Goal: Transaction & Acquisition: Book appointment/travel/reservation

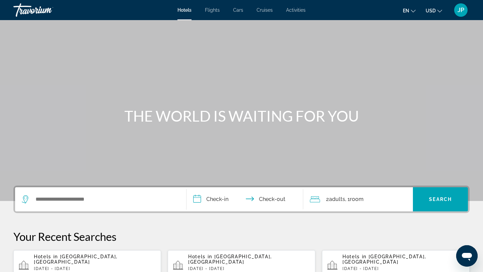
click at [218, 9] on span "Flights" at bounding box center [212, 9] width 15 height 5
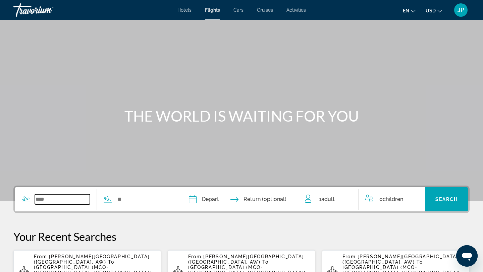
click at [51, 201] on input "Search widget" at bounding box center [62, 199] width 55 height 10
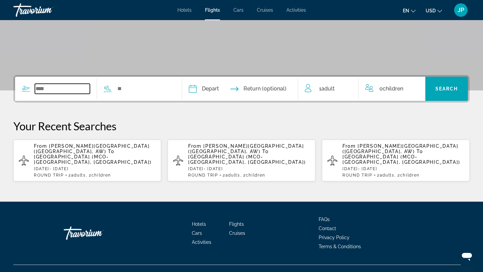
scroll to position [112, 0]
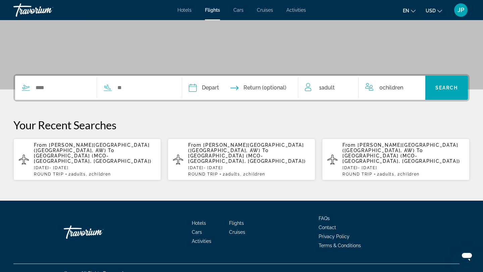
click at [107, 153] on span "[GEOGRAPHIC_DATA] (MCO-[GEOGRAPHIC_DATA], [GEOGRAPHIC_DATA])" at bounding box center [93, 158] width 118 height 11
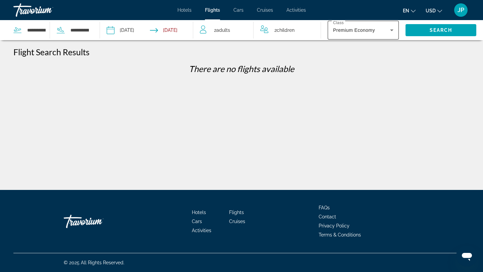
click at [384, 28] on div "Premium Economy" at bounding box center [361, 30] width 57 height 8
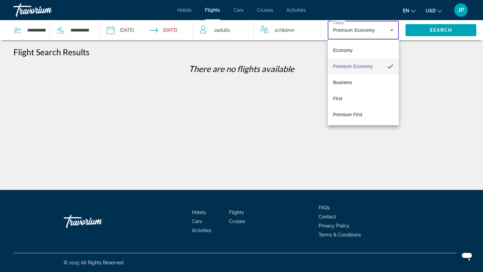
click at [444, 27] on div at bounding box center [241, 136] width 483 height 272
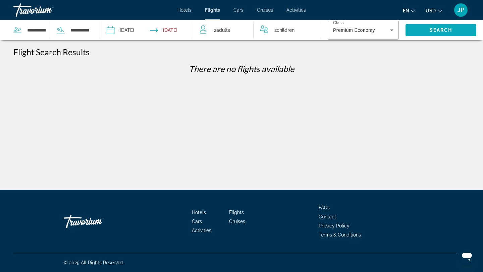
click at [442, 28] on span "Search" at bounding box center [440, 29] width 23 height 5
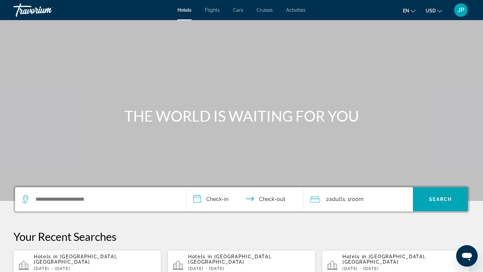
click at [65, 209] on div "Search widget" at bounding box center [101, 199] width 158 height 24
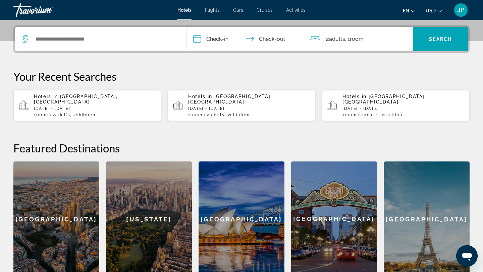
scroll to position [164, 0]
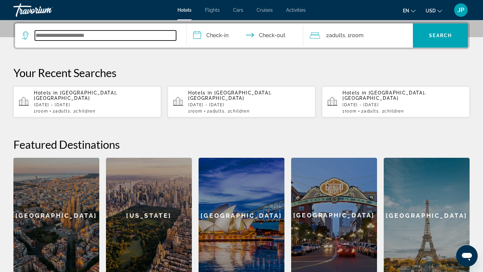
click at [75, 35] on input "Search widget" at bounding box center [105, 36] width 141 height 10
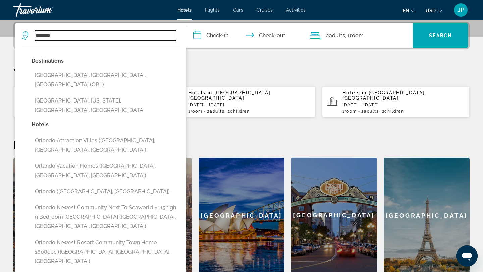
type input "*******"
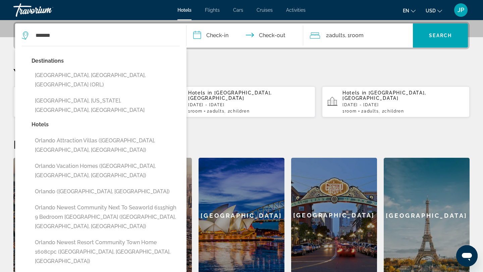
click at [214, 11] on span "Flights" at bounding box center [212, 9] width 15 height 5
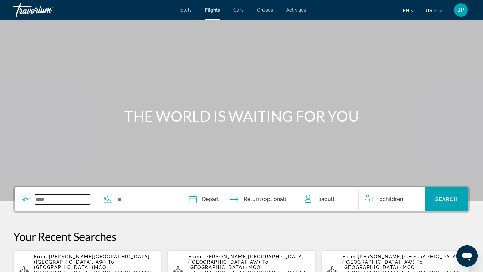
click at [51, 201] on input "Search widget" at bounding box center [62, 199] width 55 height 10
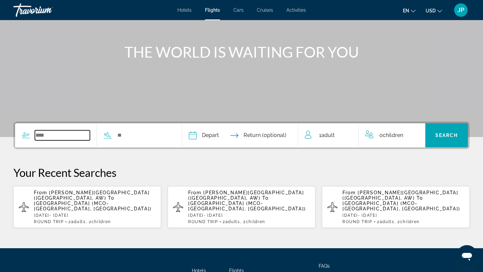
scroll to position [112, 0]
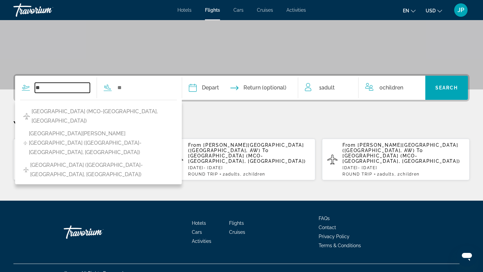
type input "*"
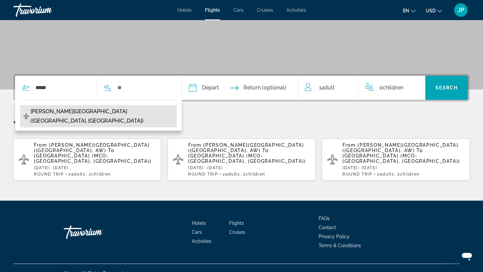
click at [67, 112] on span "[PERSON_NAME][GEOGRAPHIC_DATA] ([GEOGRAPHIC_DATA], [GEOGRAPHIC_DATA])" at bounding box center [102, 116] width 143 height 19
type input "**********"
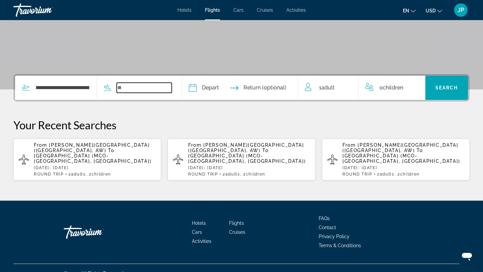
click at [136, 89] on input "Search widget" at bounding box center [144, 88] width 55 height 10
type input "*"
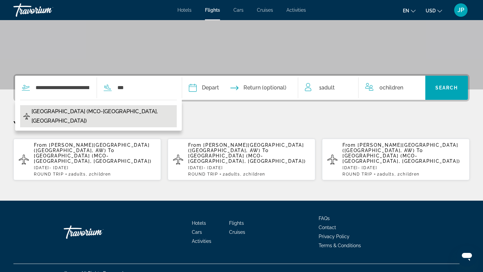
click at [144, 108] on button "[GEOGRAPHIC_DATA] (MCO-[GEOGRAPHIC_DATA], [GEOGRAPHIC_DATA])" at bounding box center [98, 116] width 157 height 22
type input "**********"
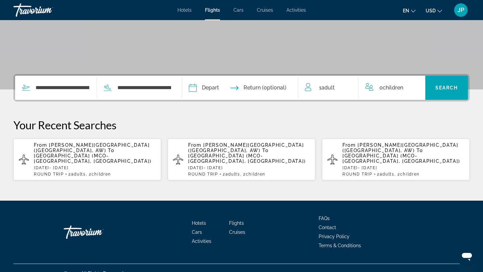
click at [217, 89] on input "Depart date" at bounding box center [215, 89] width 57 height 26
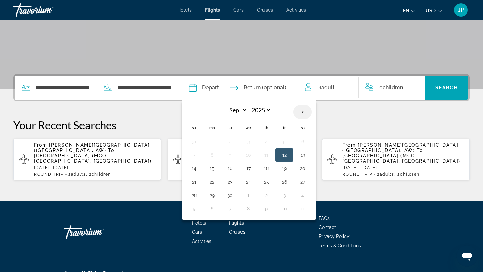
click at [308, 109] on th "Next month" at bounding box center [302, 112] width 18 height 15
select select "*"
click at [272, 156] on button "9" at bounding box center [266, 155] width 11 height 9
type input "**********"
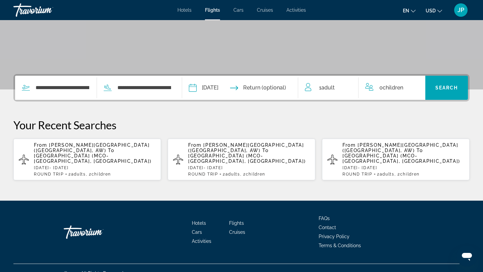
click at [274, 90] on input "Return date" at bounding box center [271, 89] width 57 height 26
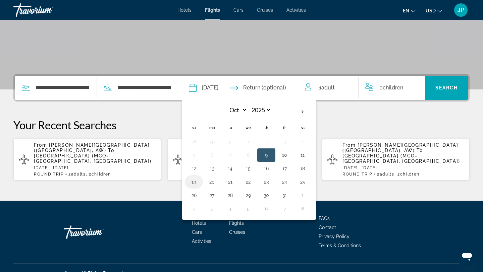
click at [199, 182] on button "19" at bounding box center [193, 181] width 11 height 9
type input "**********"
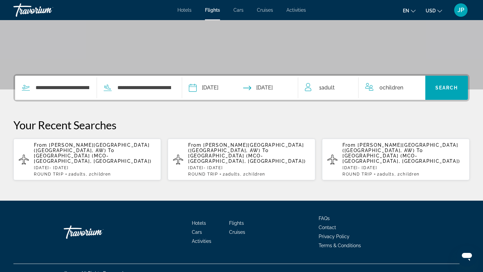
click at [333, 90] on span "Adult" at bounding box center [327, 87] width 13 height 6
click at [347, 86] on icon "Increment adults" at bounding box center [348, 86] width 6 height 6
click at [417, 86] on icon "Increment children" at bounding box center [415, 86] width 6 height 6
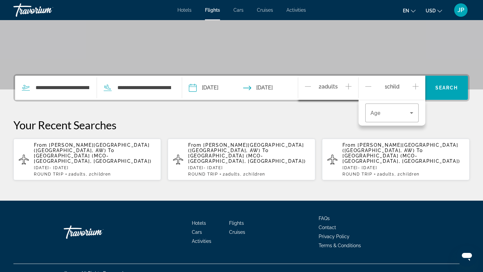
click at [417, 86] on icon "Increment children" at bounding box center [415, 86] width 6 height 6
click at [412, 113] on icon "Travelers: 2 adults, 2 children" at bounding box center [411, 113] width 3 height 2
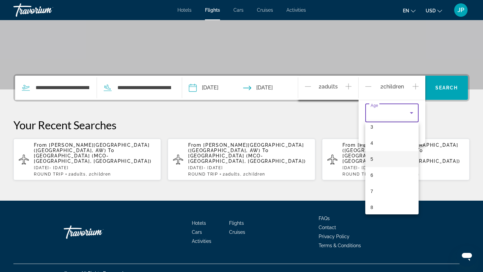
scroll to position [56, 0]
click at [375, 173] on mat-option "6" at bounding box center [392, 173] width 54 height 16
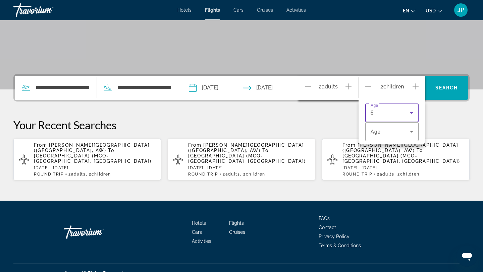
click at [412, 113] on icon "Travelers: 2 adults, 2 children" at bounding box center [411, 113] width 3 height 2
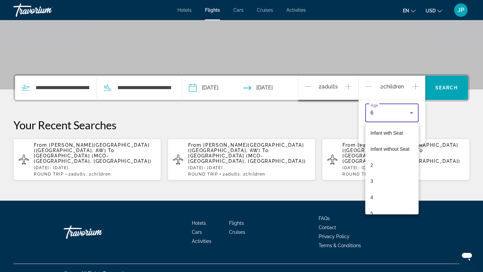
scroll to position [23, 0]
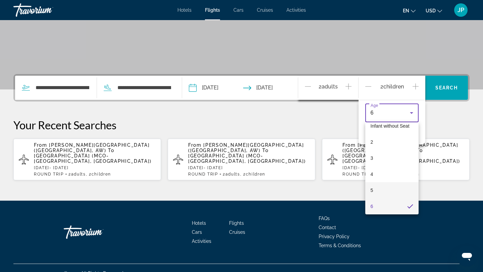
click at [378, 192] on mat-option "5" at bounding box center [392, 190] width 54 height 16
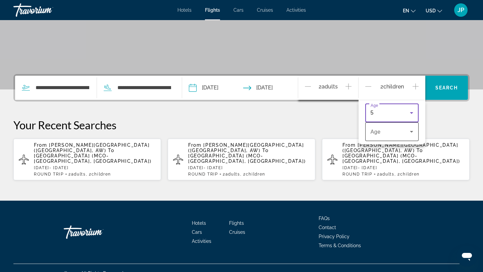
click at [406, 135] on span "Travelers: 2 adults, 2 children" at bounding box center [390, 132] width 40 height 8
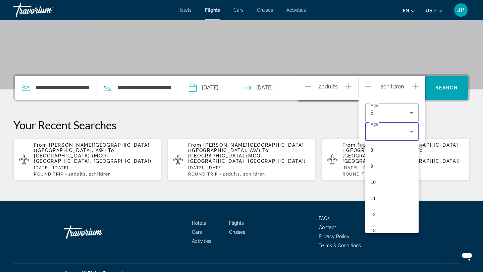
scroll to position [136, 0]
click at [377, 226] on mat-option "13" at bounding box center [392, 225] width 54 height 16
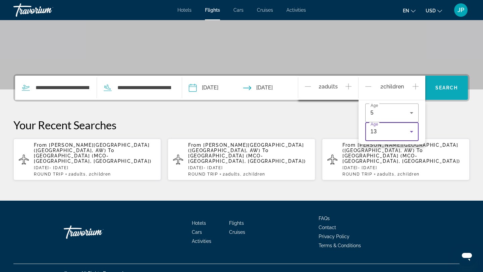
click at [453, 88] on span "Search" at bounding box center [446, 87] width 23 height 5
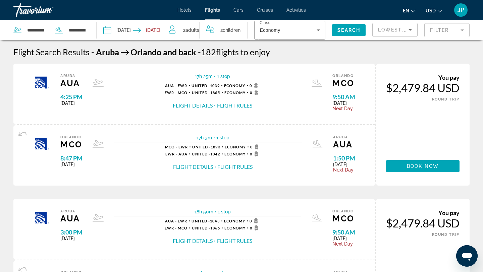
click at [457, 33] on mat-form-field "Filter" at bounding box center [446, 30] width 45 height 14
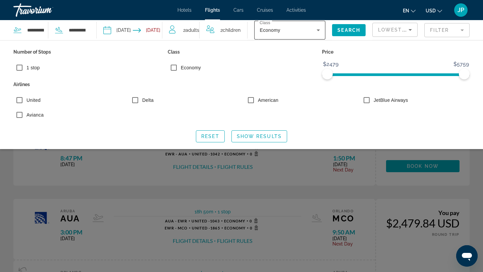
click at [316, 34] on icon "Search widget" at bounding box center [318, 30] width 8 height 8
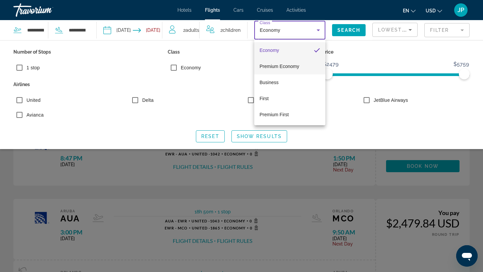
click at [298, 65] on span "Premium Economy" at bounding box center [279, 66] width 40 height 5
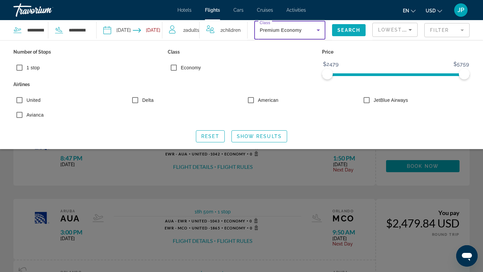
click at [353, 31] on span "Search" at bounding box center [348, 29] width 23 height 5
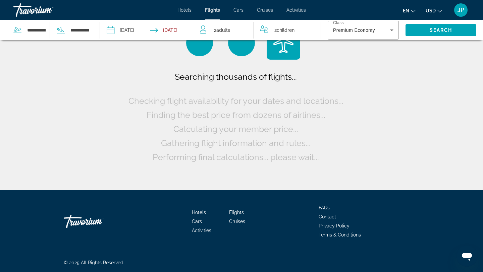
click at [259, 136] on div "Gathering flight information and rules..." at bounding box center [241, 143] width 161 height 14
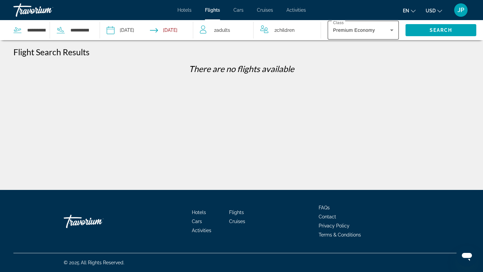
click at [387, 28] on div "Premium Economy" at bounding box center [361, 30] width 57 height 8
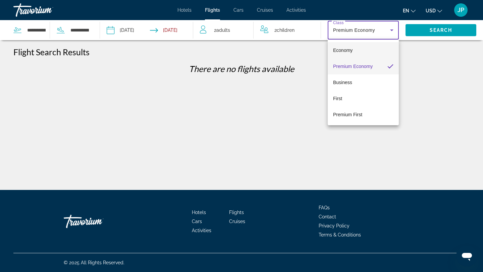
click at [365, 45] on mat-option "Economy" at bounding box center [362, 50] width 71 height 16
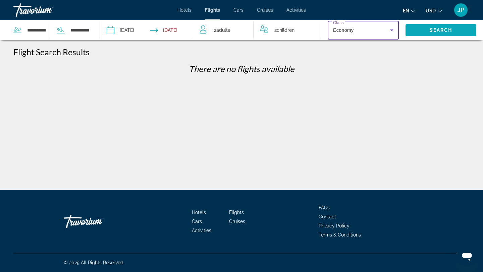
click at [442, 29] on span "Search" at bounding box center [440, 29] width 23 height 5
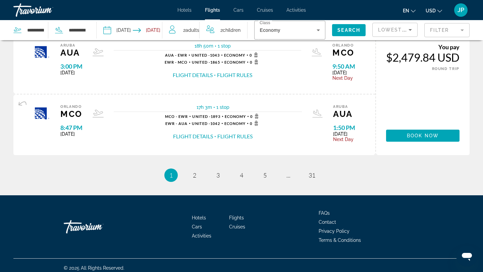
scroll to position [713, 0]
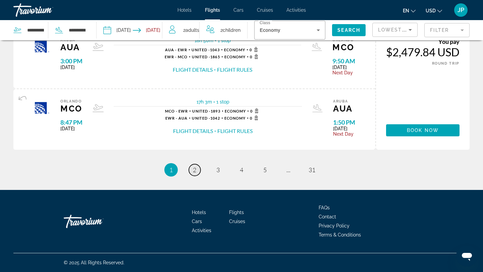
click at [193, 173] on span "2" at bounding box center [194, 169] width 3 height 7
